Goal: Information Seeking & Learning: Learn about a topic

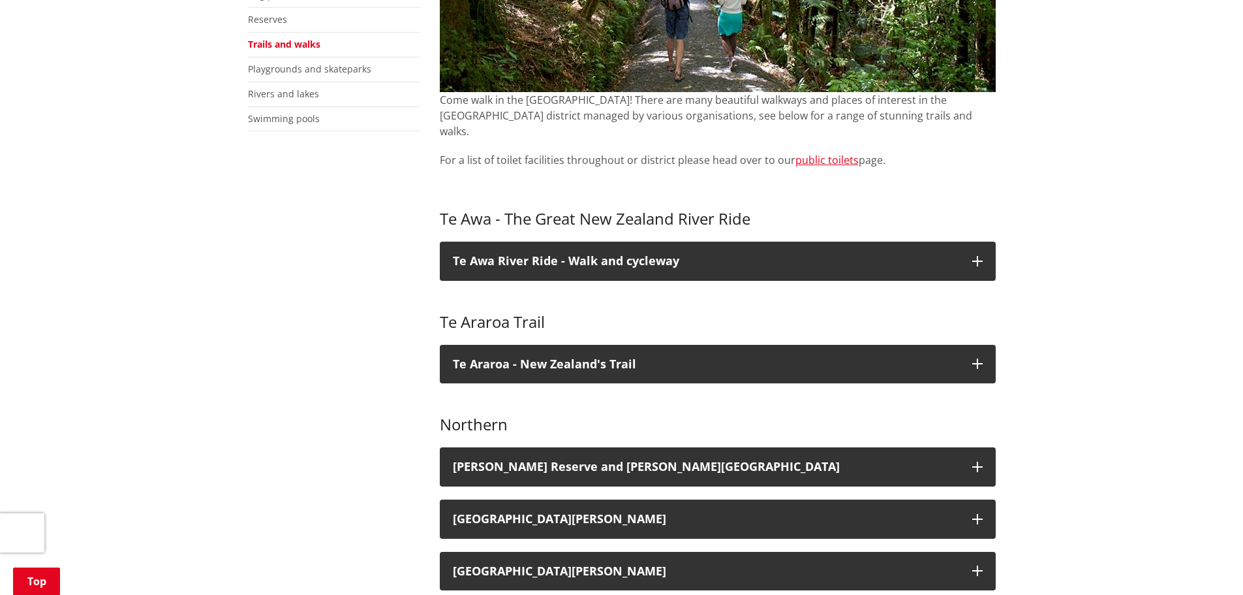
scroll to position [457, 0]
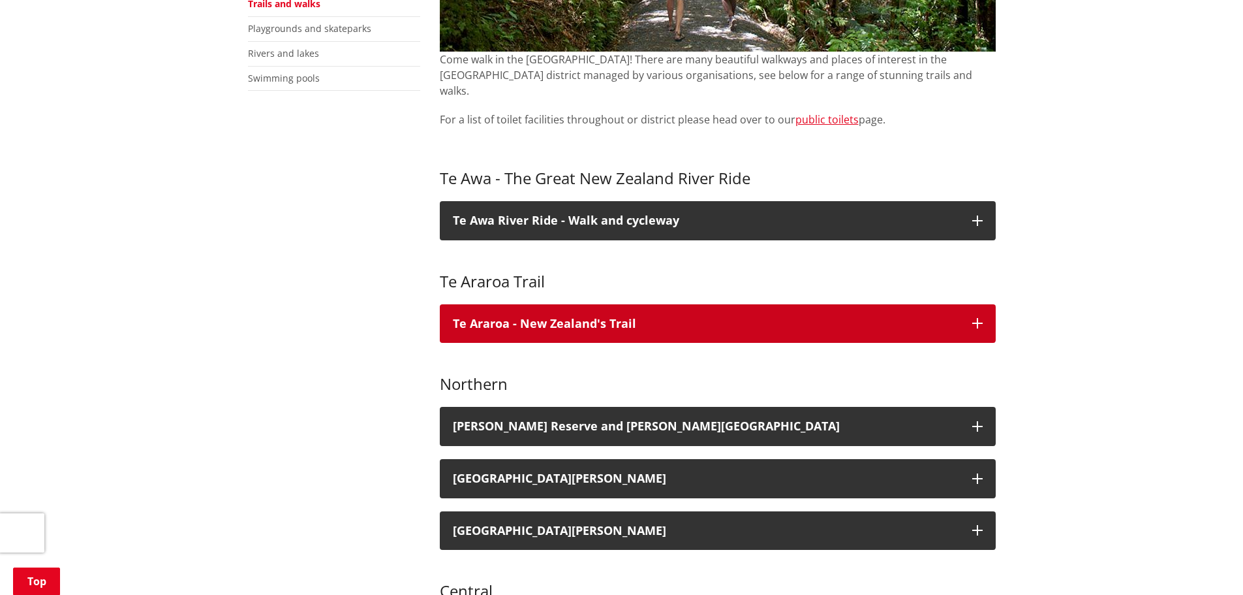
click at [537, 317] on p "Te Araroa - New Zealand's Trail" at bounding box center [706, 323] width 506 height 13
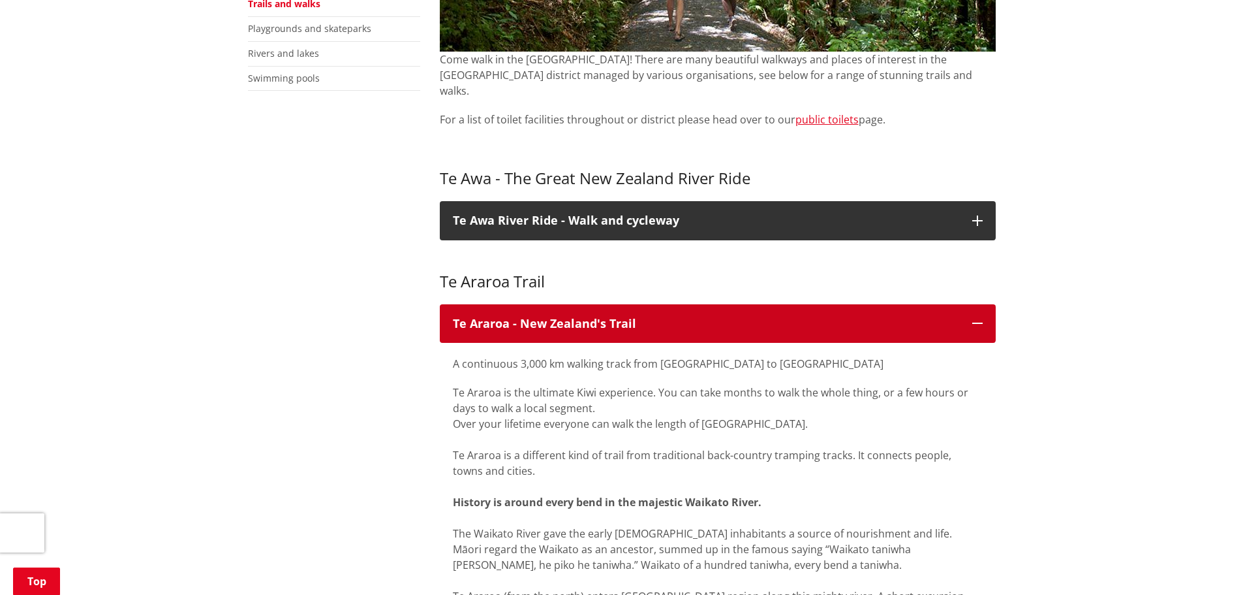
click at [537, 317] on p "Te Araroa - New Zealand's Trail" at bounding box center [706, 323] width 506 height 13
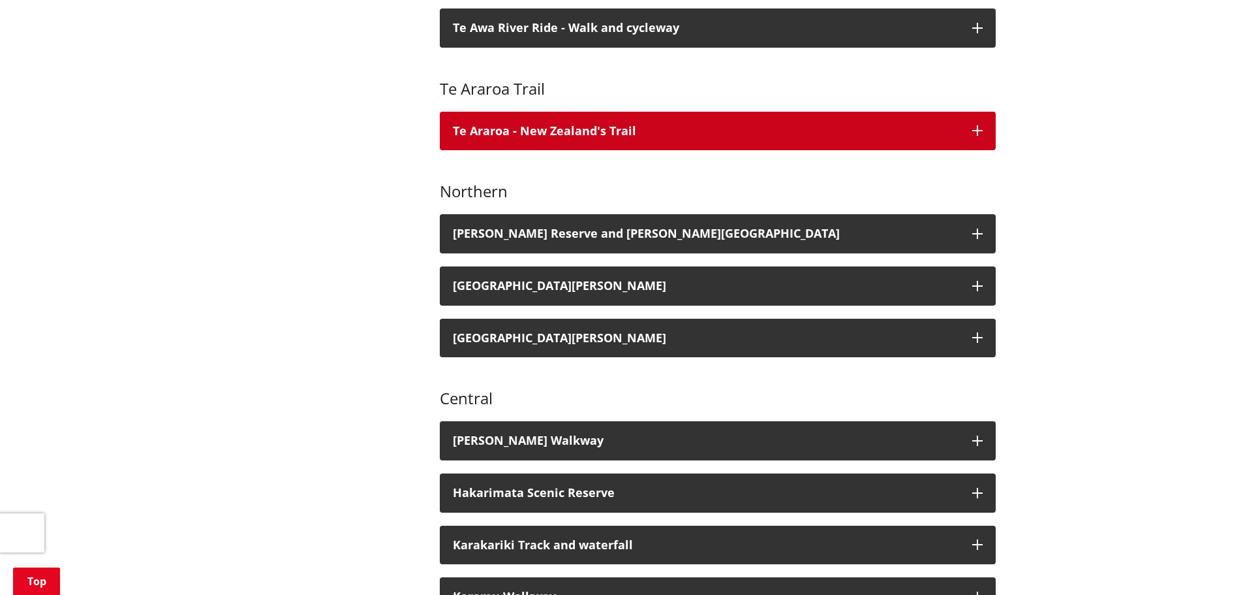
scroll to position [653, 0]
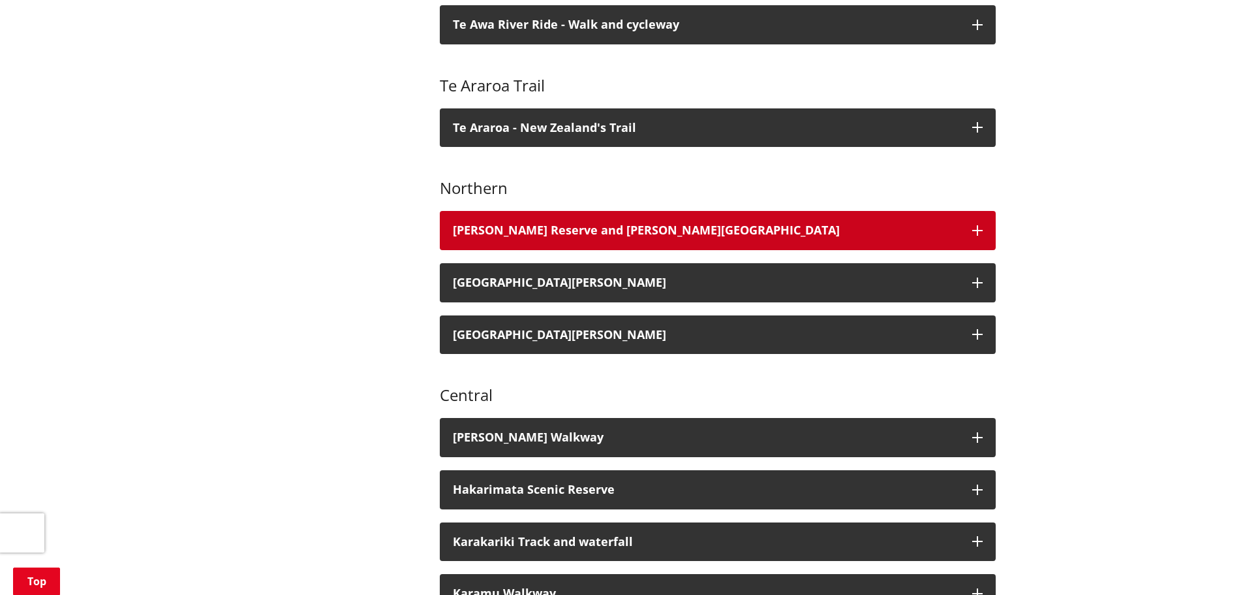
click at [486, 224] on h3 "[PERSON_NAME] Reserve and [PERSON_NAME][GEOGRAPHIC_DATA]" at bounding box center [706, 230] width 506 height 13
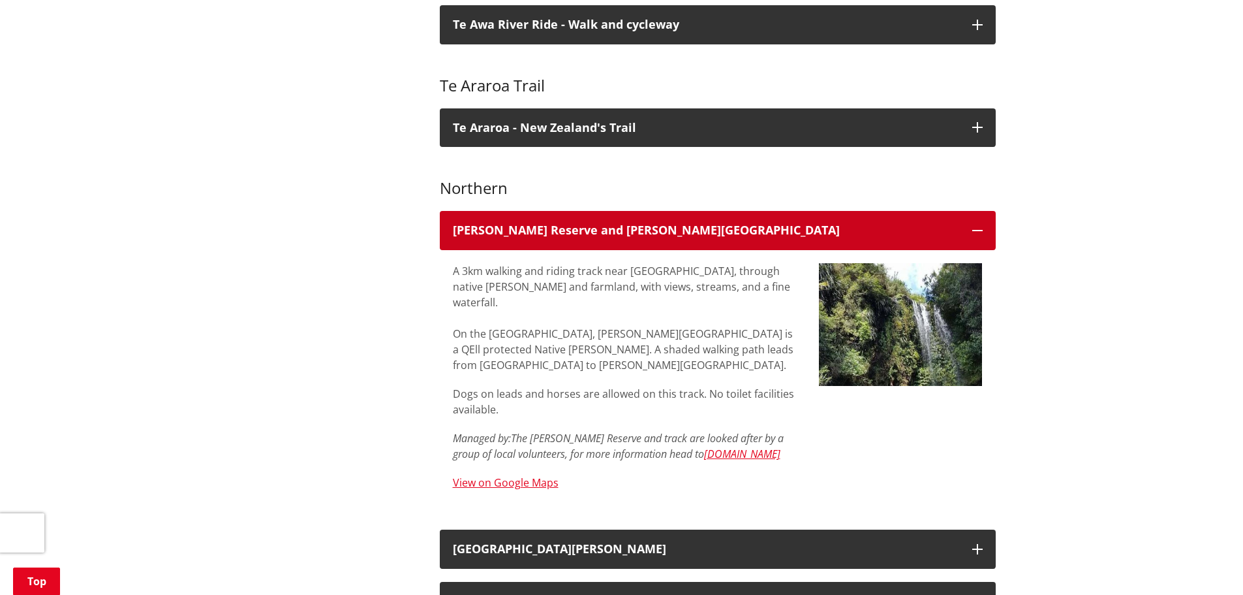
click at [486, 224] on h3 "[PERSON_NAME] Reserve and [PERSON_NAME][GEOGRAPHIC_DATA]" at bounding box center [706, 230] width 506 height 13
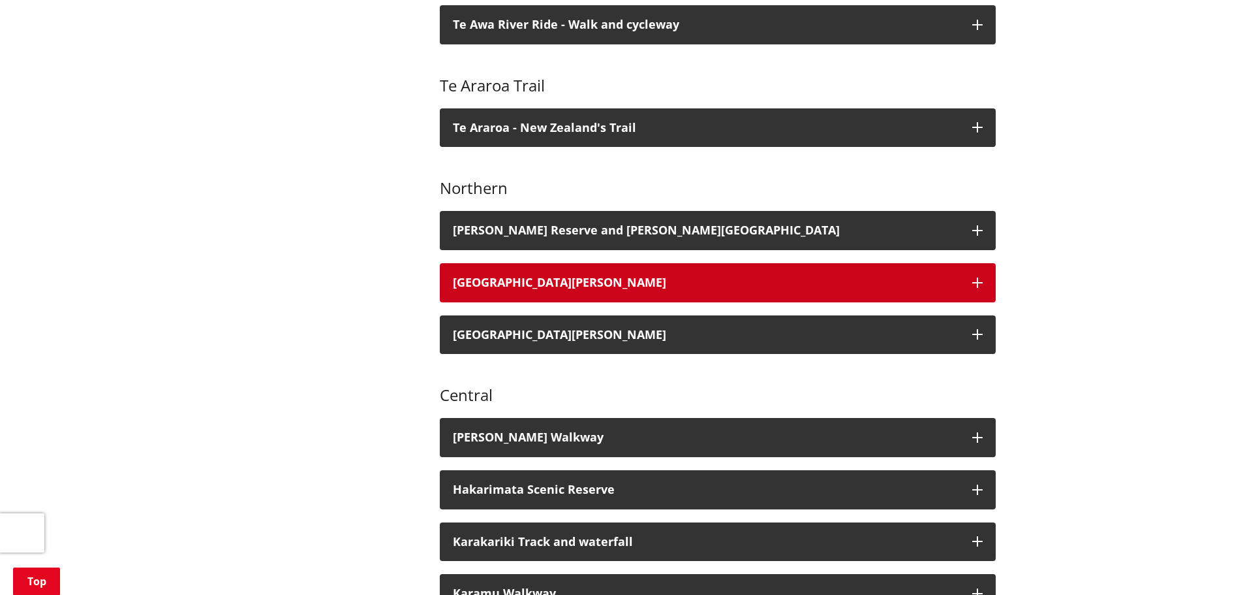
click at [541, 276] on h3 "[GEOGRAPHIC_DATA][PERSON_NAME]" at bounding box center [706, 282] width 506 height 13
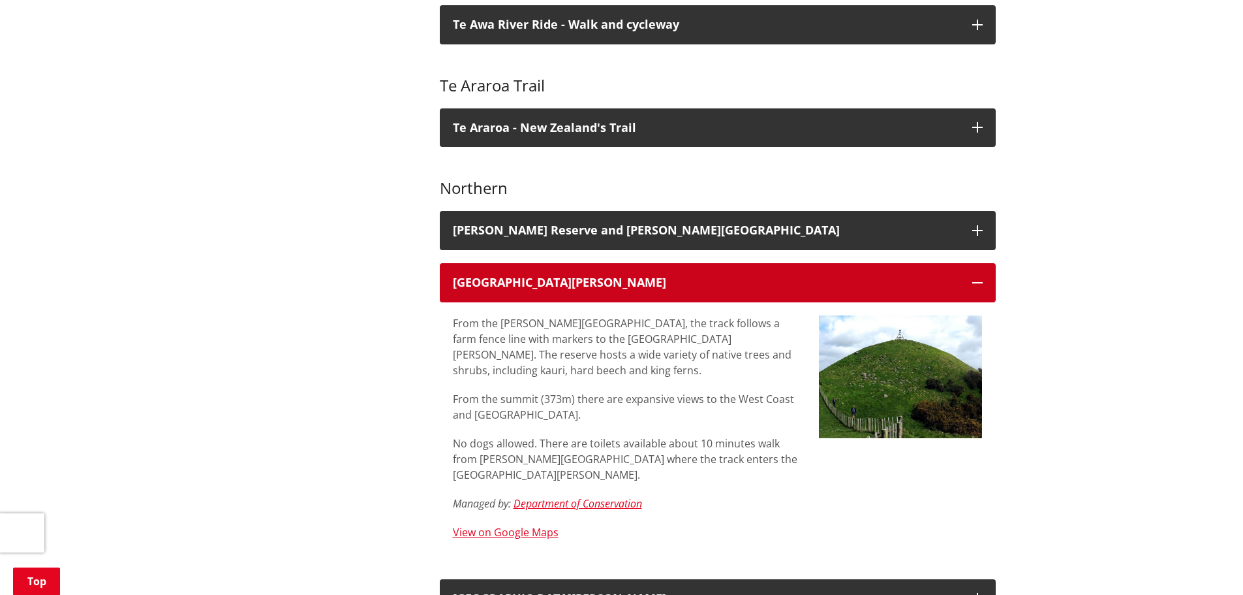
click at [545, 276] on h3 "[GEOGRAPHIC_DATA][PERSON_NAME]" at bounding box center [706, 282] width 506 height 13
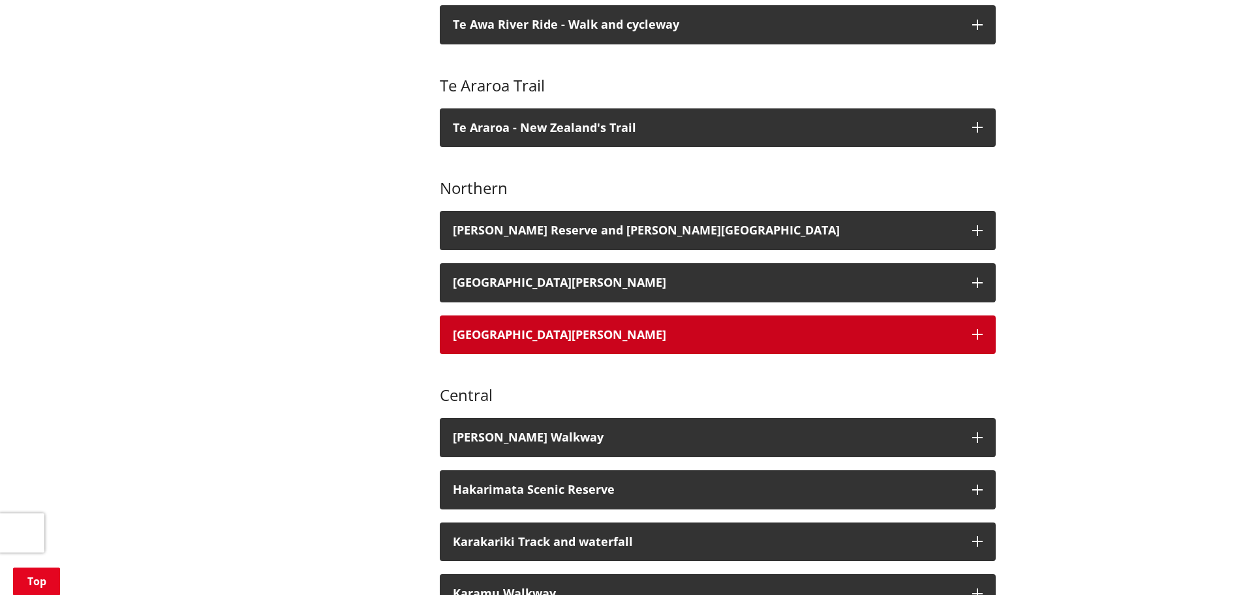
click at [557, 328] on div "[GEOGRAPHIC_DATA][PERSON_NAME]" at bounding box center [706, 334] width 506 height 13
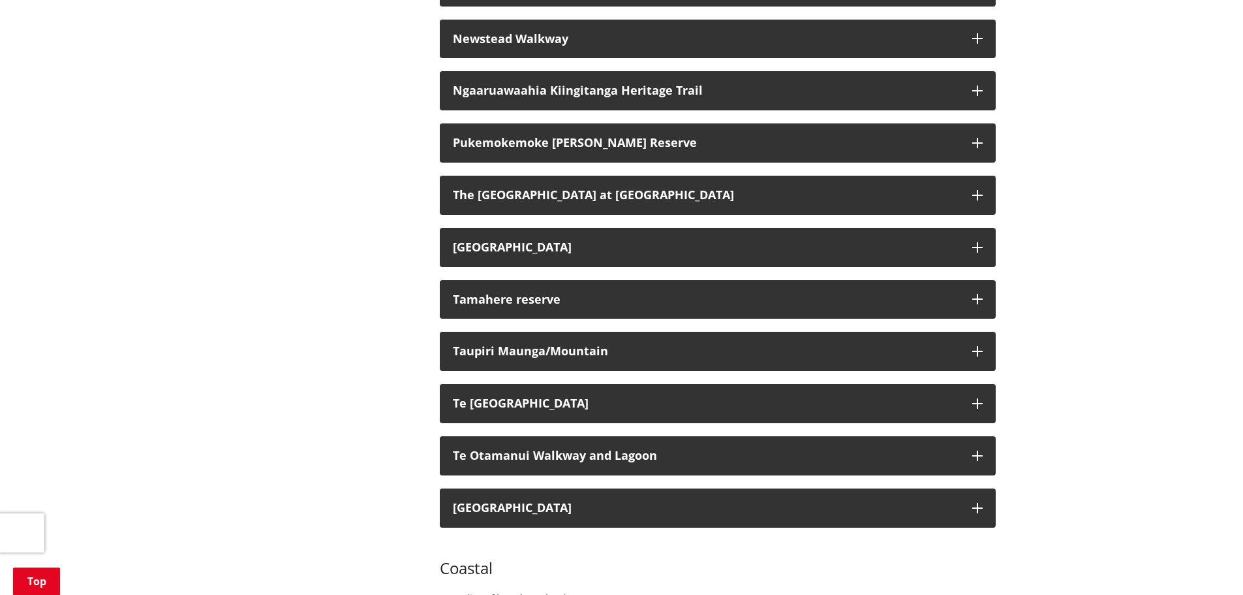
scroll to position [1697, 0]
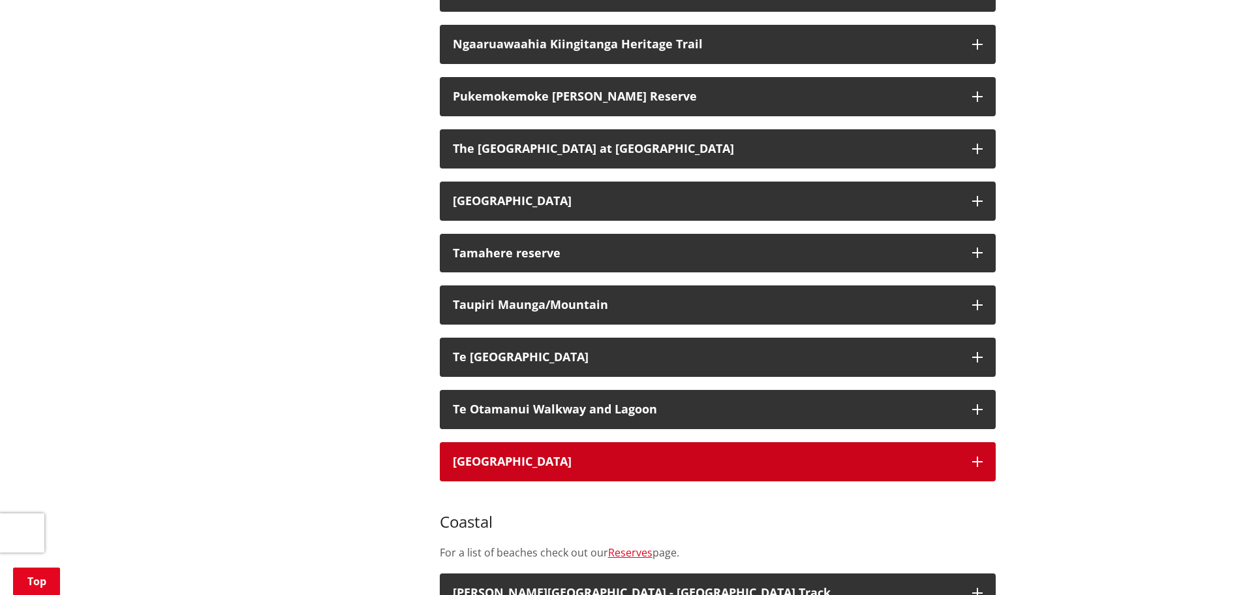
click at [591, 455] on h3 "[GEOGRAPHIC_DATA]" at bounding box center [706, 461] width 506 height 13
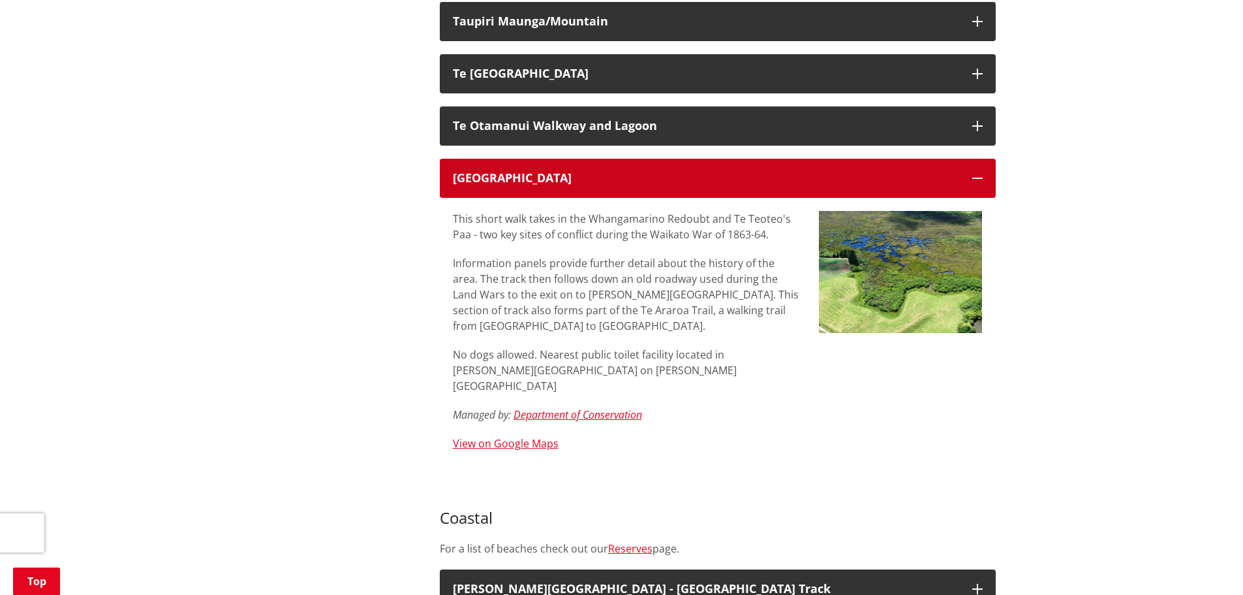
scroll to position [1958, 0]
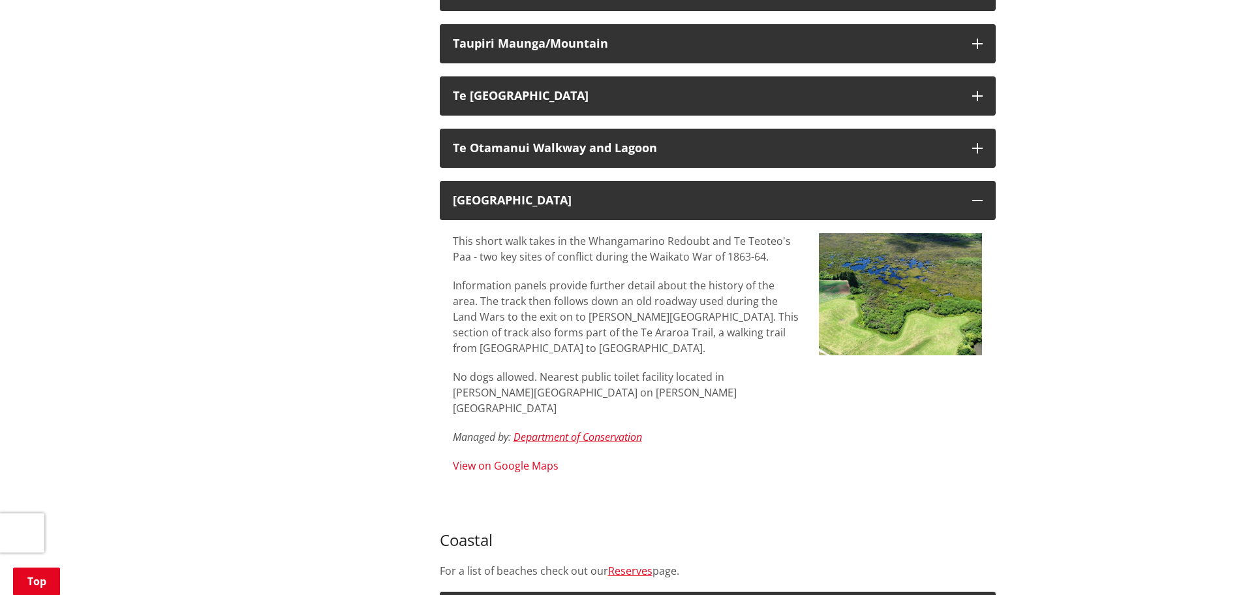
click at [550, 458] on link "View on Google Maps" at bounding box center [506, 465] width 106 height 14
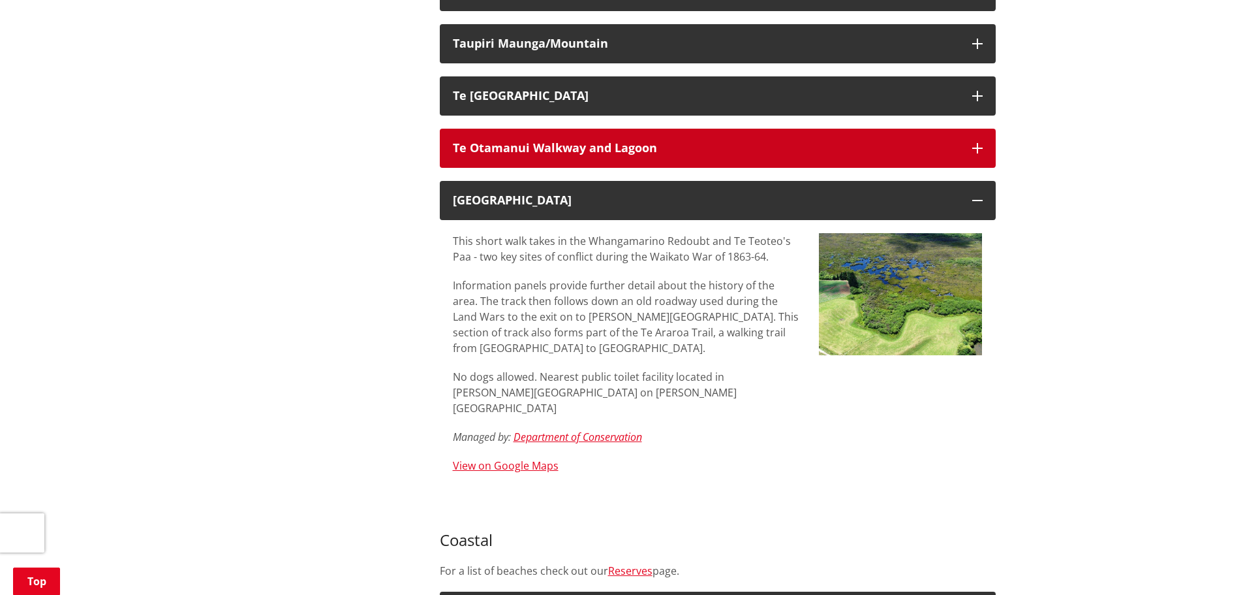
click at [518, 142] on h3 "Te Otamanui Walkway and Lagoon" at bounding box center [706, 148] width 506 height 13
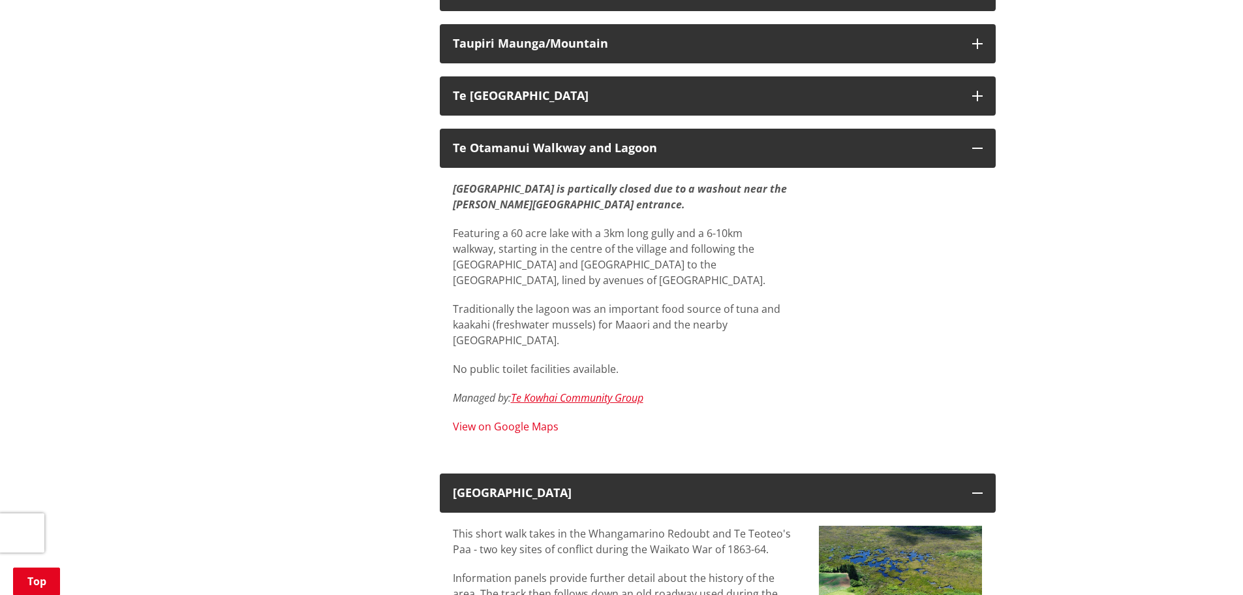
click at [515, 419] on link "View on Google Maps" at bounding box center [506, 426] width 106 height 14
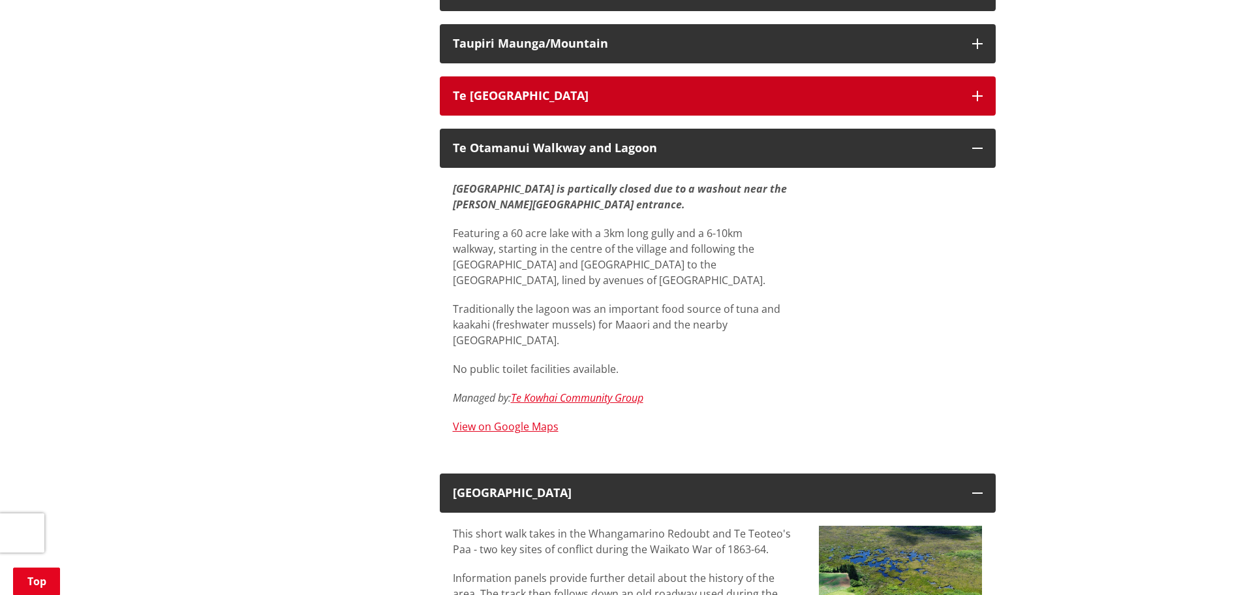
click at [461, 76] on button "Te [GEOGRAPHIC_DATA]" at bounding box center [718, 95] width 556 height 39
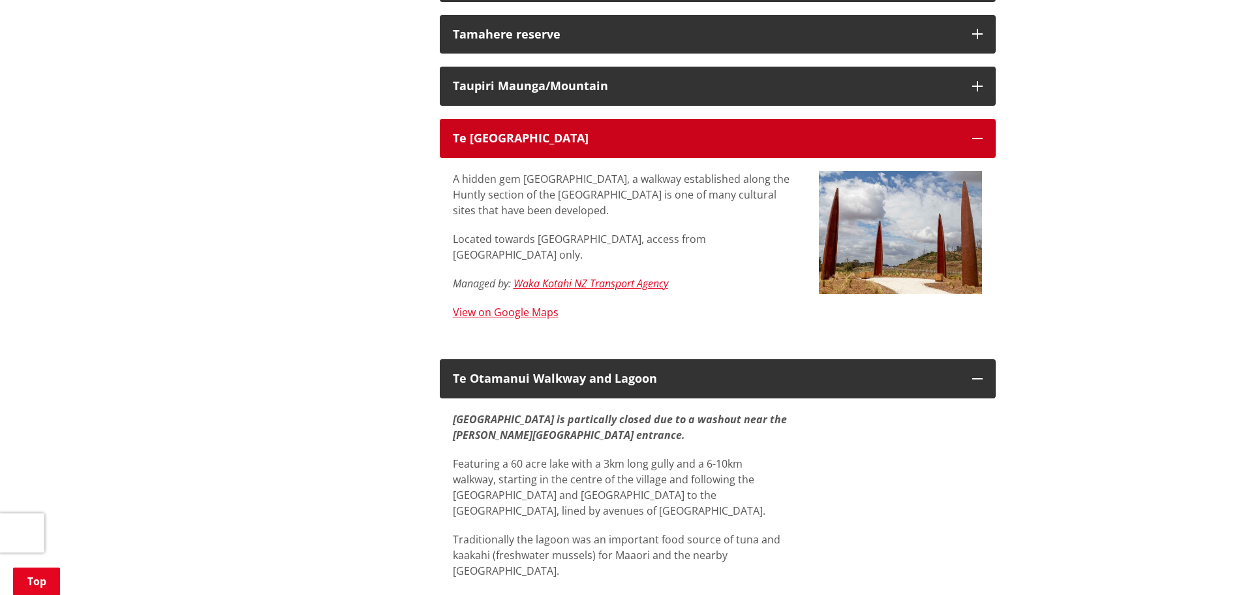
scroll to position [1893, 0]
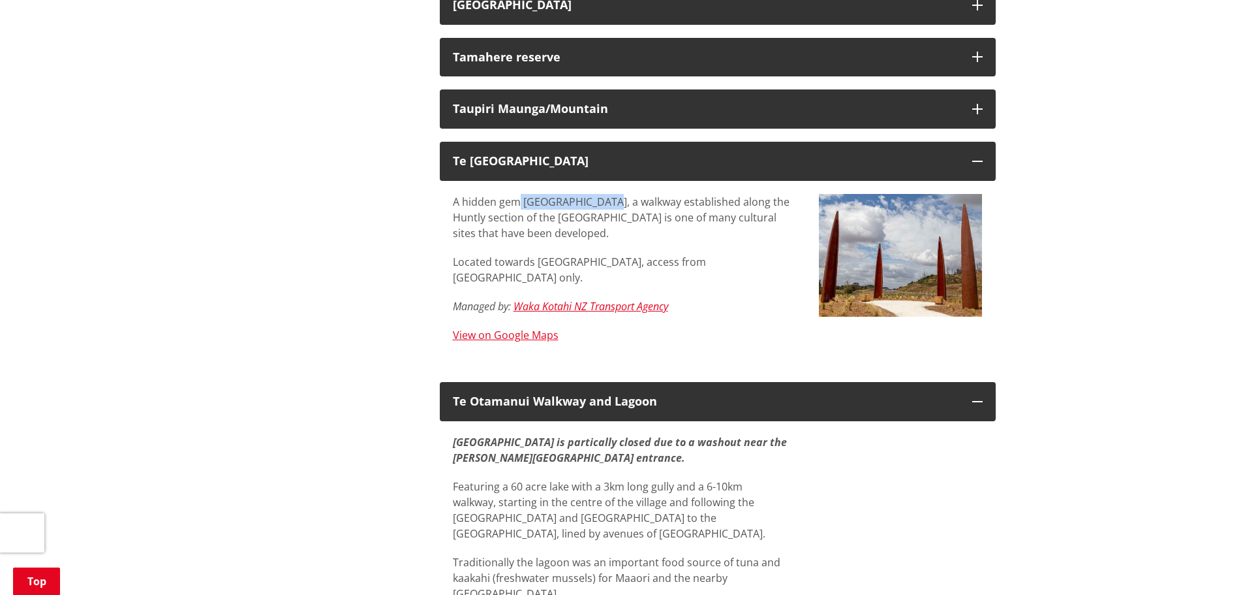
drag, startPoint x: 521, startPoint y: 171, endPoint x: 603, endPoint y: 178, distance: 82.5
click at [603, 194] on p "A hidden gem [GEOGRAPHIC_DATA], a walkway established along the Huntly section …" at bounding box center [626, 217] width 347 height 47
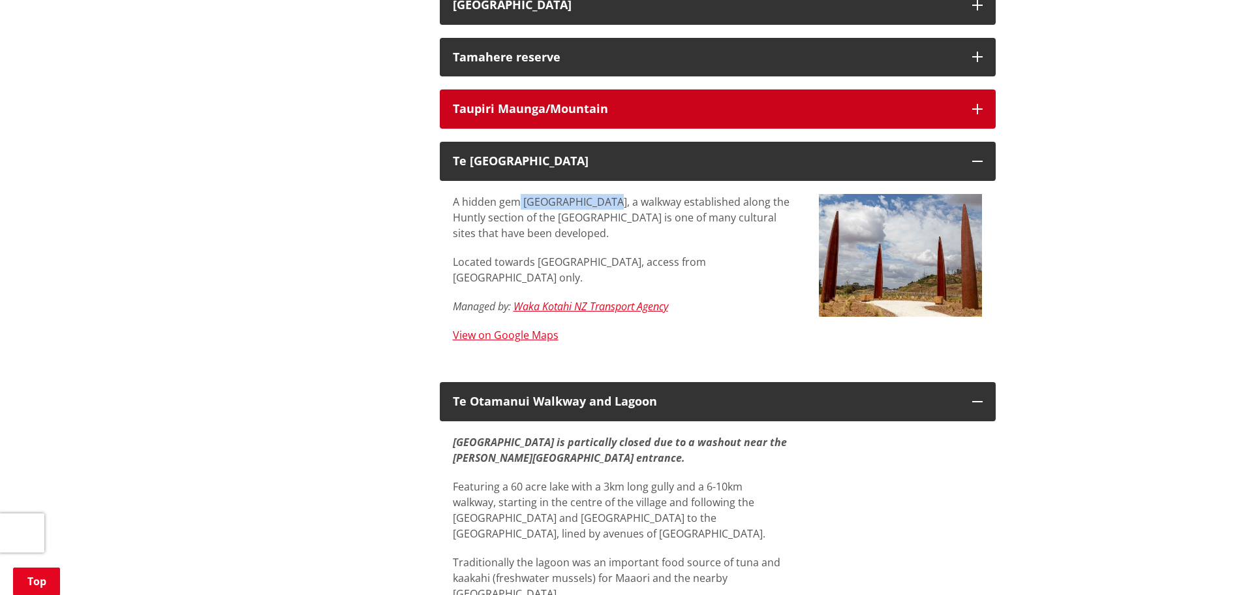
click at [553, 102] on div "Taupiri Maunga/Mountain" at bounding box center [706, 108] width 506 height 13
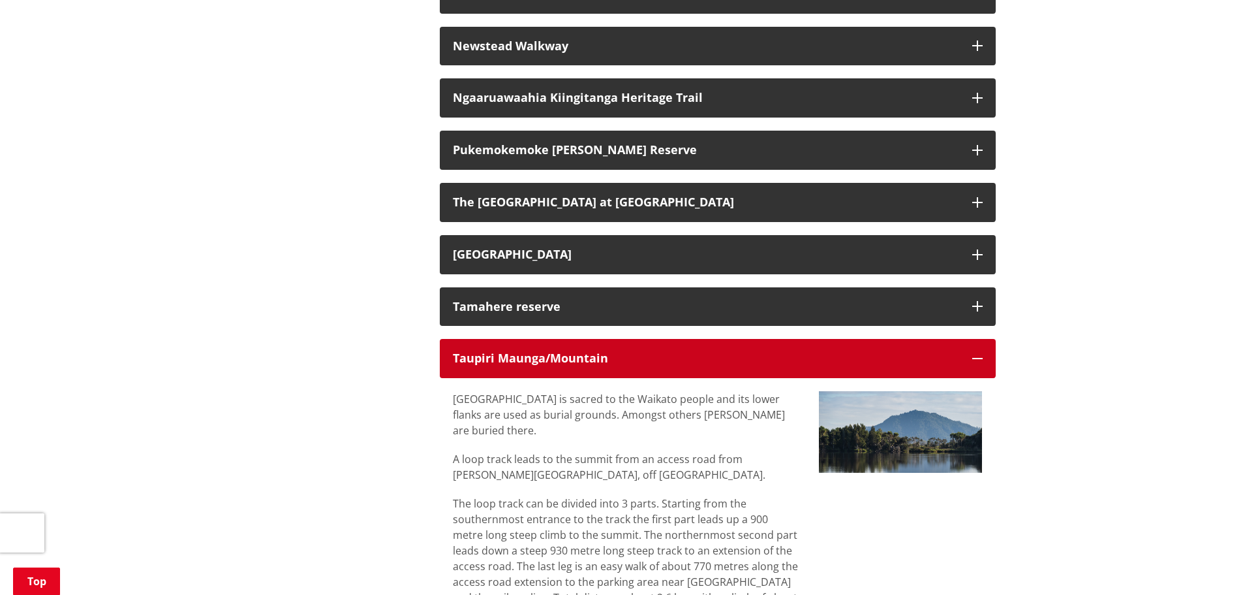
scroll to position [1632, 0]
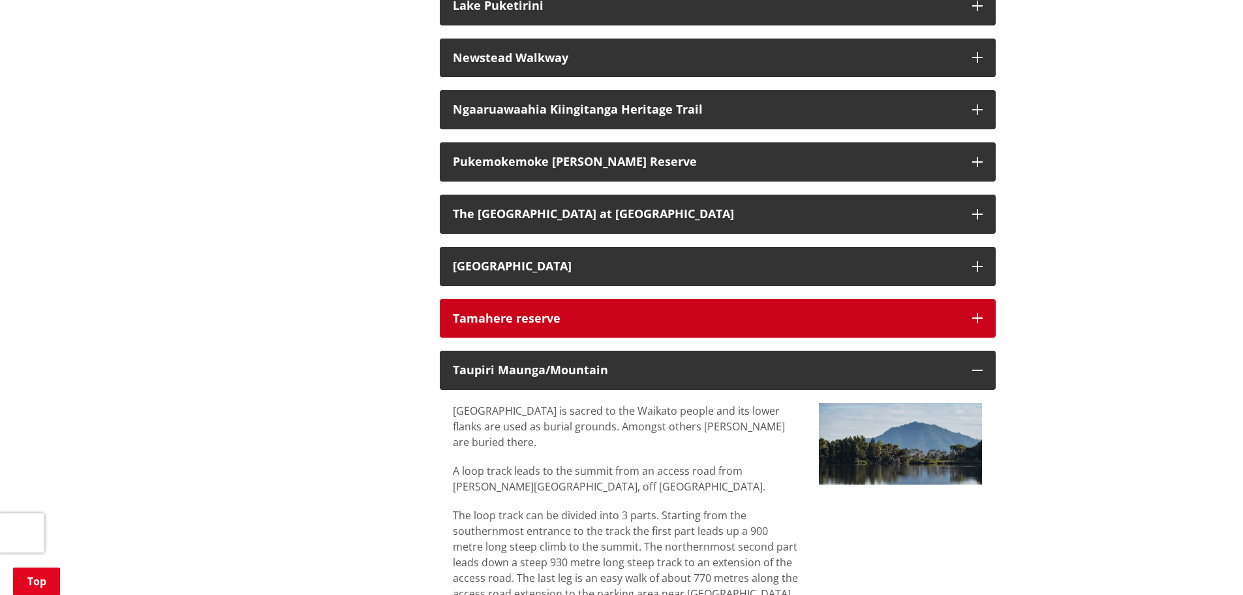
click at [485, 312] on div "Tamahere reserve" at bounding box center [706, 318] width 506 height 13
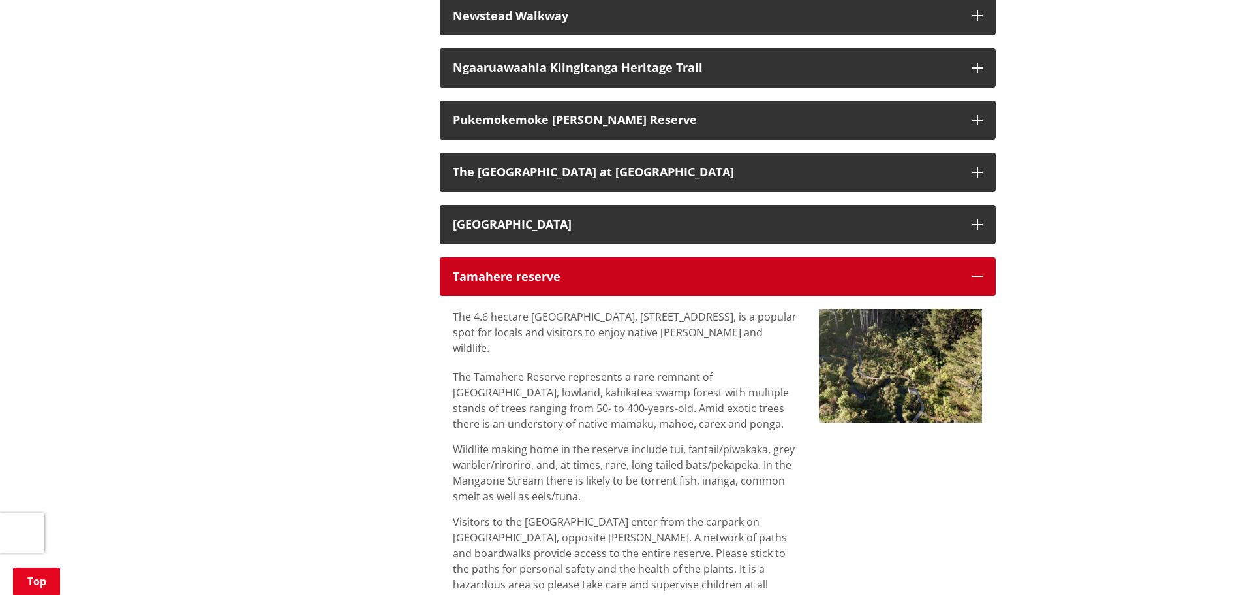
scroll to position [1697, 0]
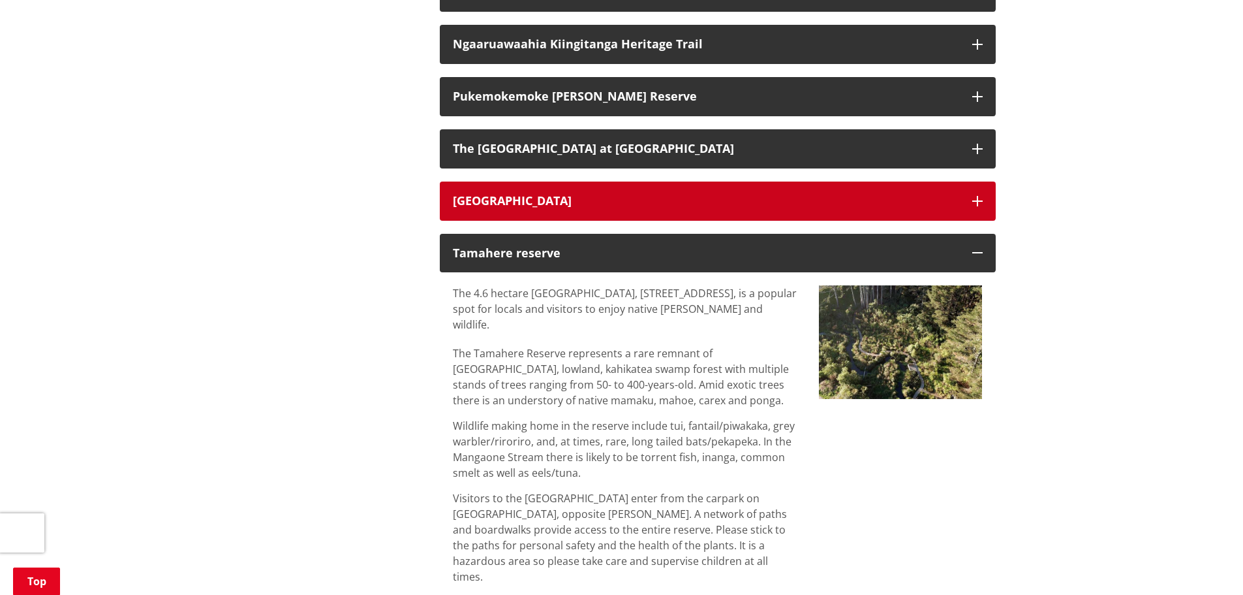
click at [555, 181] on button "[GEOGRAPHIC_DATA]" at bounding box center [718, 200] width 556 height 39
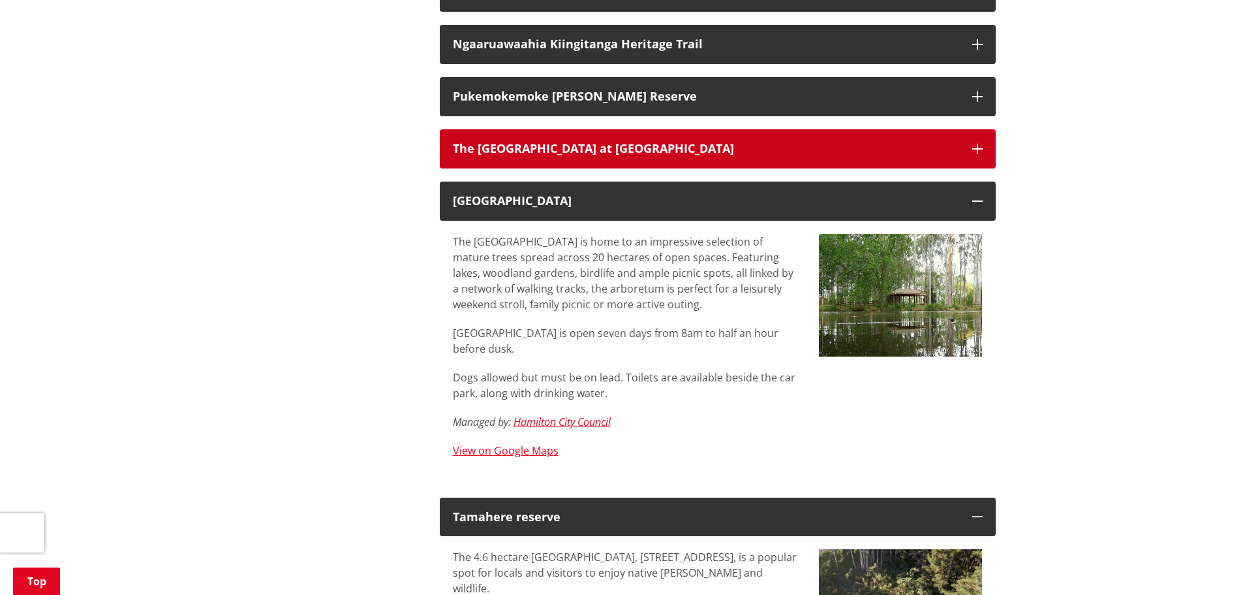
click at [525, 142] on div "The [GEOGRAPHIC_DATA] at [GEOGRAPHIC_DATA]" at bounding box center [706, 148] width 506 height 13
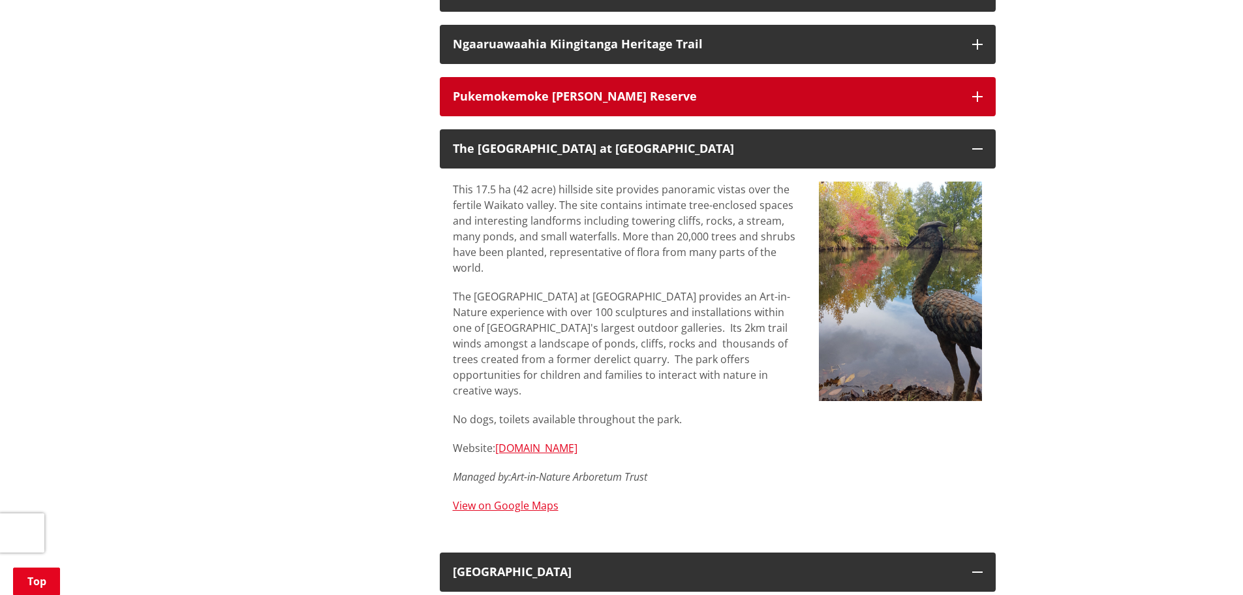
click at [520, 90] on h3 "Pukemokemoke [PERSON_NAME] Reserve" at bounding box center [706, 96] width 506 height 13
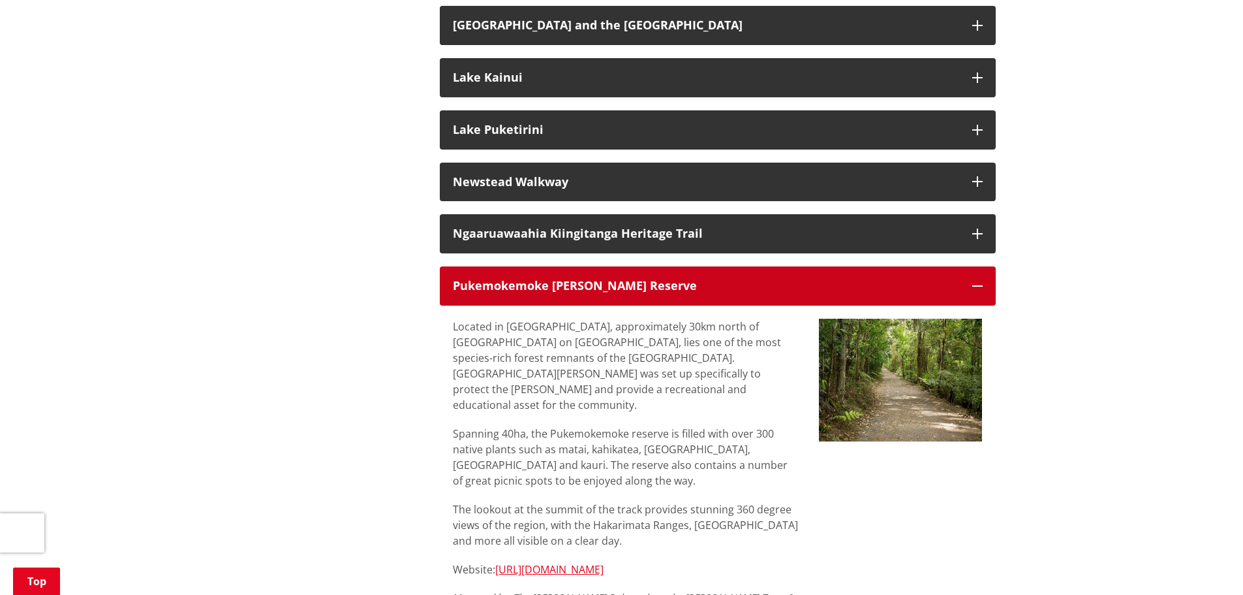
scroll to position [1501, 0]
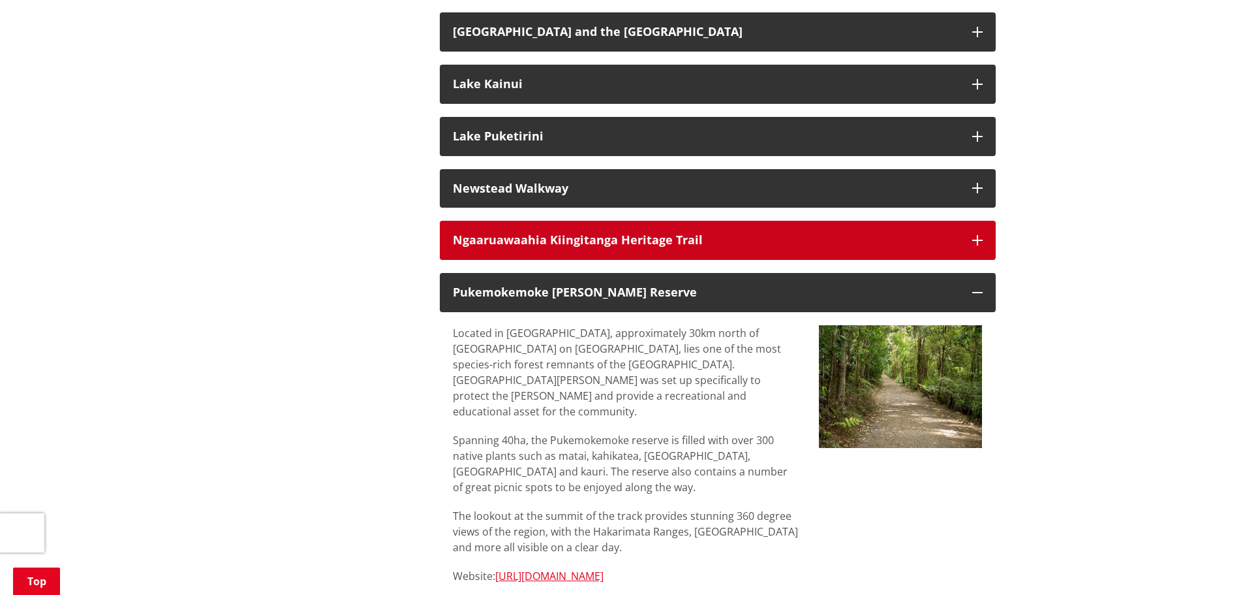
click at [608, 234] on h3 "Ngaaruawaahia Kiingitanga Heritage Trail" at bounding box center [706, 240] width 506 height 13
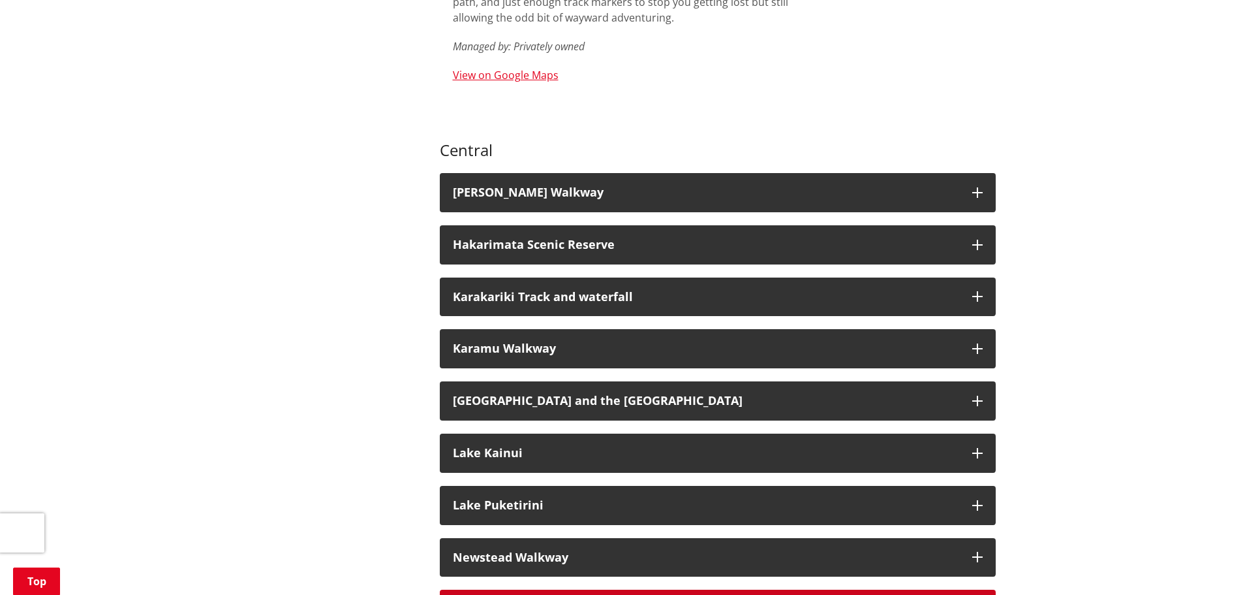
scroll to position [1110, 0]
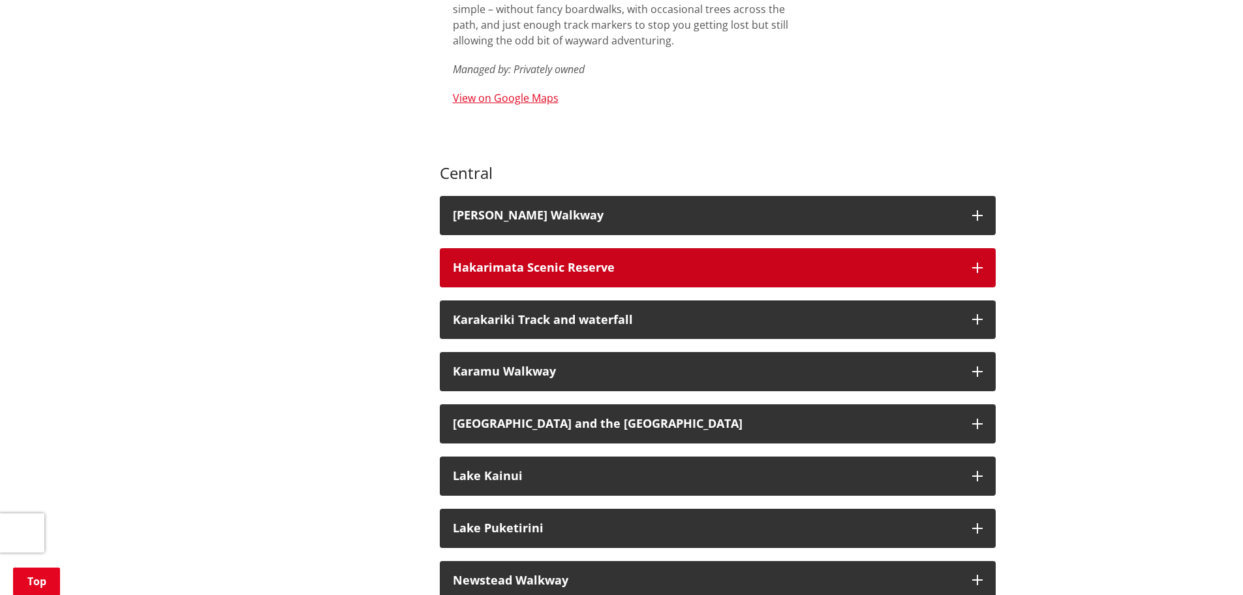
click at [597, 261] on h3 "Hakarimata Scenic Reserve" at bounding box center [706, 267] width 506 height 13
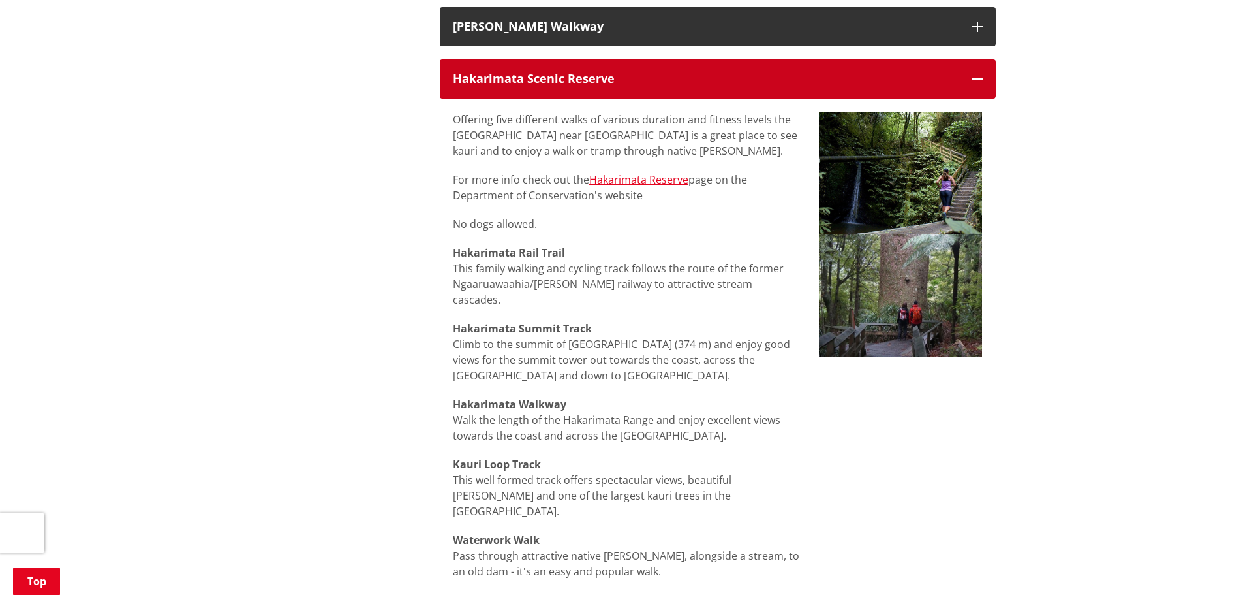
scroll to position [1305, 0]
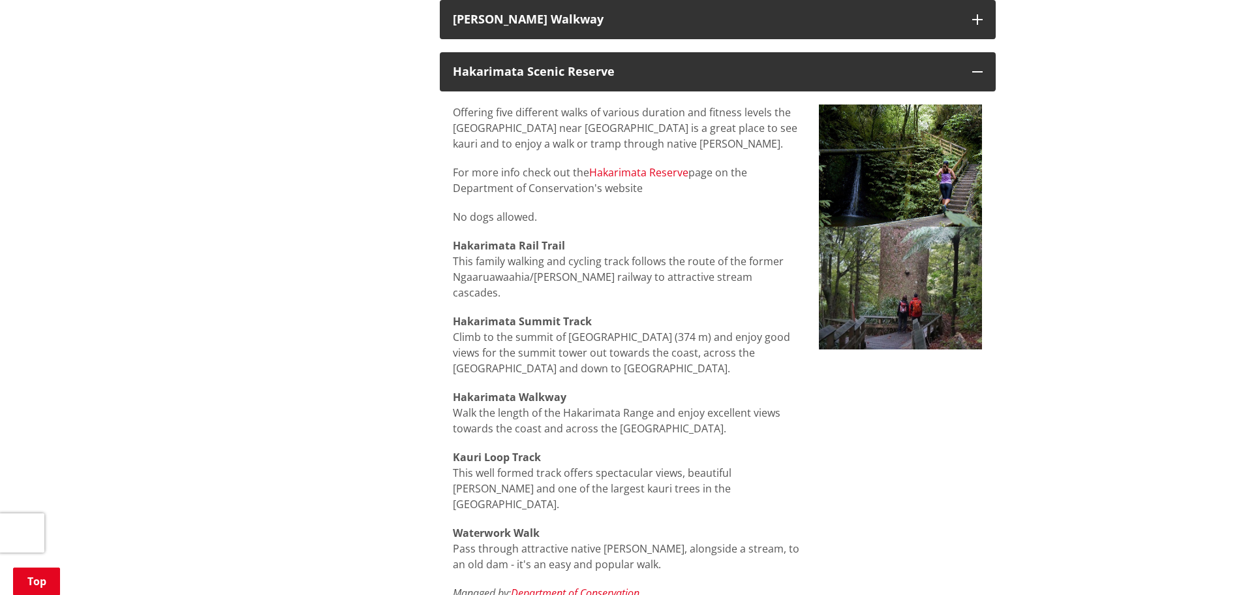
click at [630, 165] on link "Hakarimata Reserve" at bounding box center [638, 172] width 99 height 14
